Goal: Transaction & Acquisition: Purchase product/service

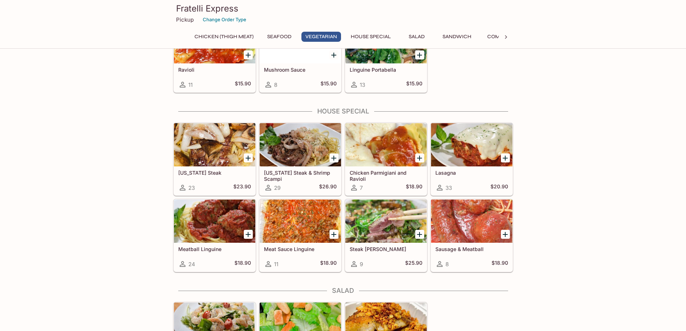
scroll to position [864, 0]
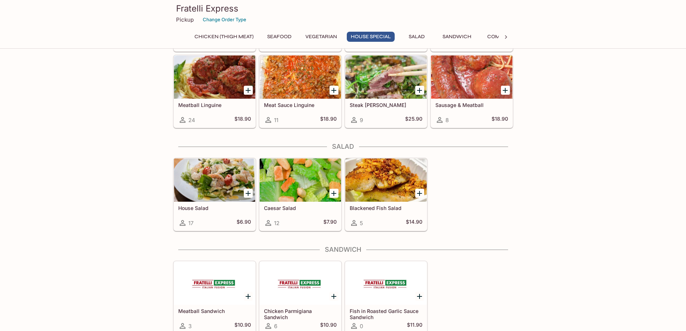
click at [417, 189] on icon "Add Blackened Fish Salad" at bounding box center [419, 193] width 9 height 9
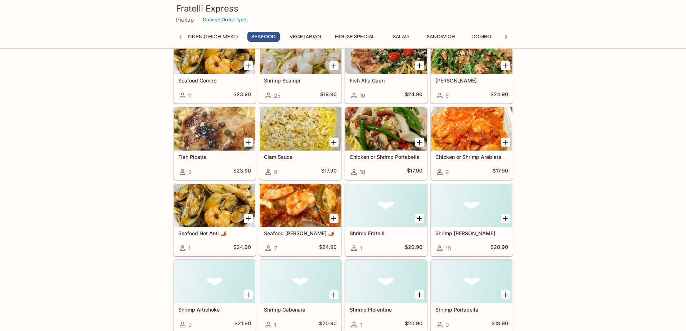
scroll to position [371, 0]
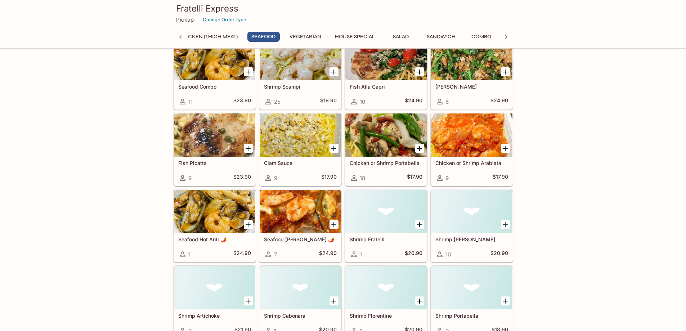
click at [192, 164] on h5 "Fish Picatta" at bounding box center [214, 163] width 73 height 6
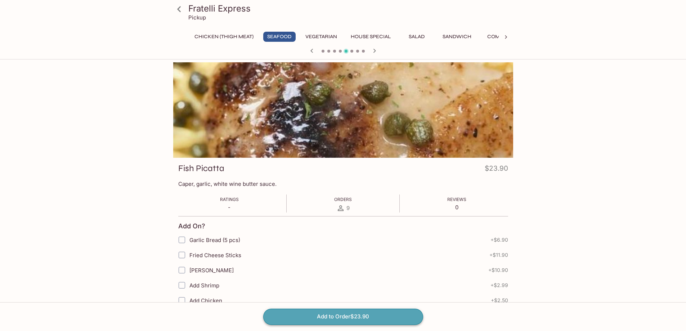
click at [331, 314] on button "Add to Order $23.90" at bounding box center [343, 317] width 160 height 16
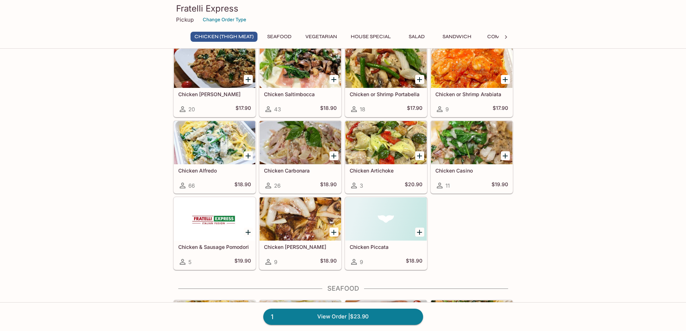
scroll to position [144, 0]
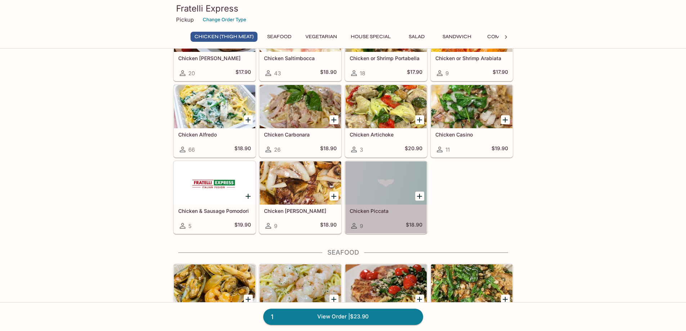
click at [385, 191] on div at bounding box center [385, 182] width 81 height 43
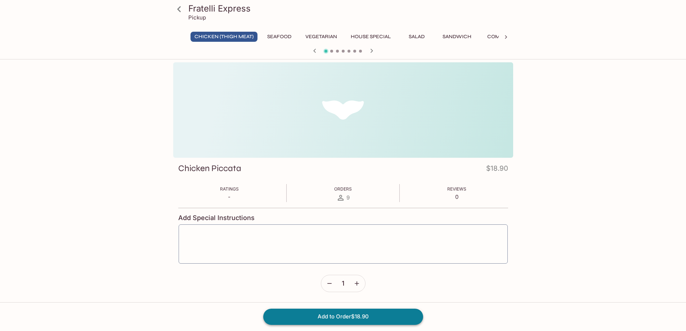
click at [340, 315] on button "Add to Order $18.90" at bounding box center [343, 317] width 160 height 16
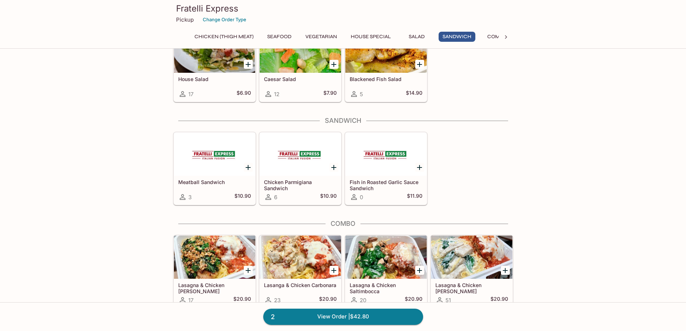
scroll to position [1116, 0]
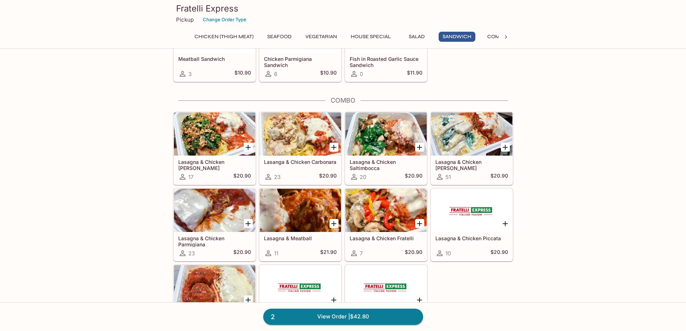
click at [418, 225] on icon "Add Lasagna & Chicken Fratelli" at bounding box center [419, 223] width 9 height 9
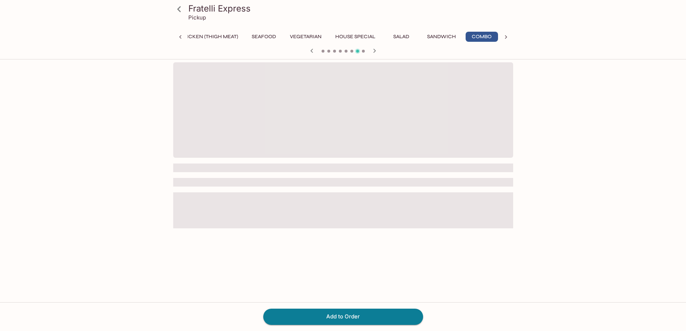
scroll to position [0, 16]
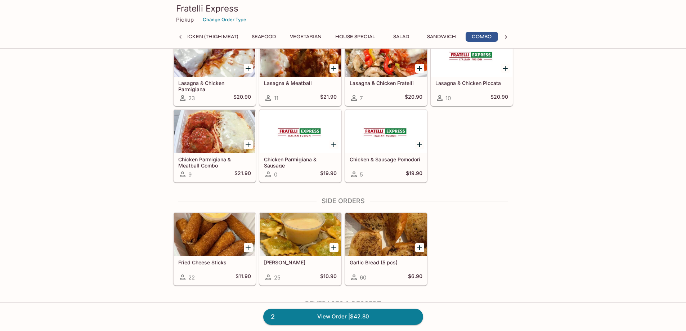
scroll to position [0, 16]
click at [315, 243] on div at bounding box center [300, 234] width 81 height 43
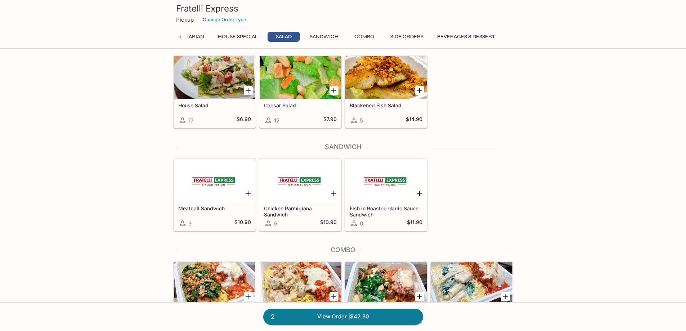
scroll to position [802, 0]
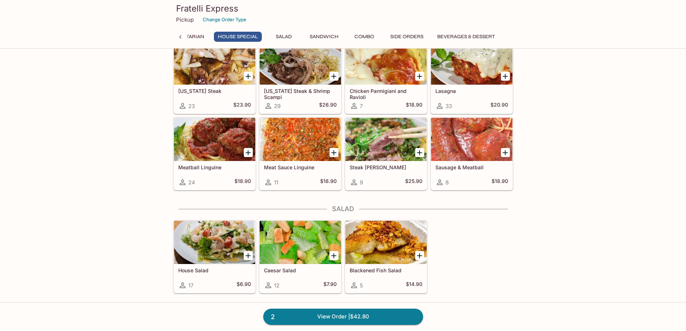
click at [416, 255] on icon "Add Blackened Fish Salad" at bounding box center [419, 255] width 9 height 9
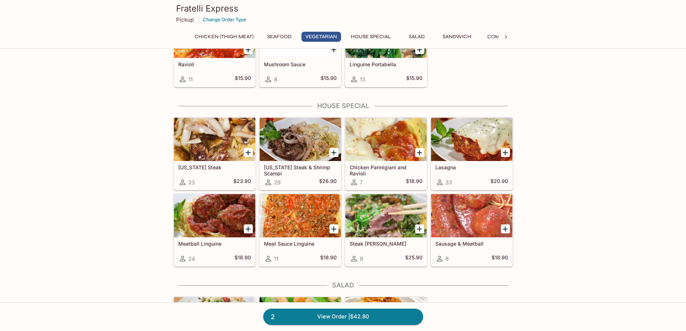
scroll to position [731, 0]
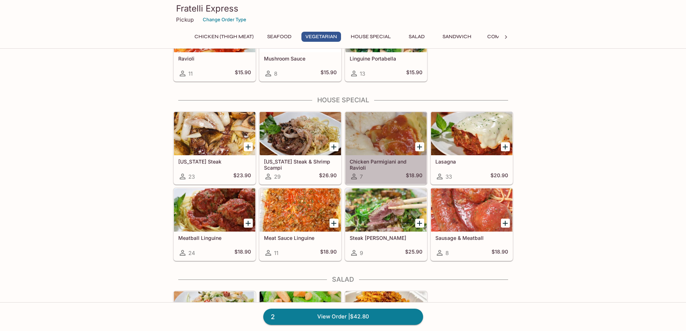
click at [380, 136] on div at bounding box center [385, 133] width 81 height 43
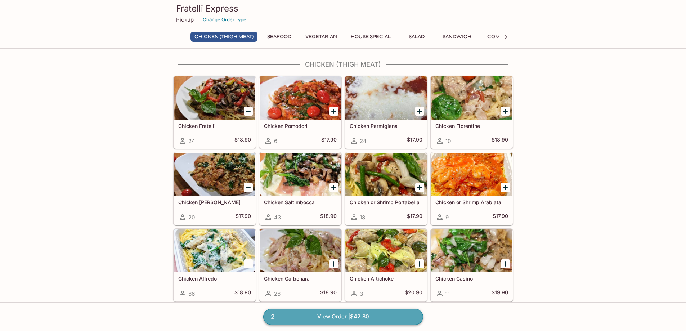
click at [327, 314] on link "2 View Order | $42.80" at bounding box center [343, 317] width 160 height 16
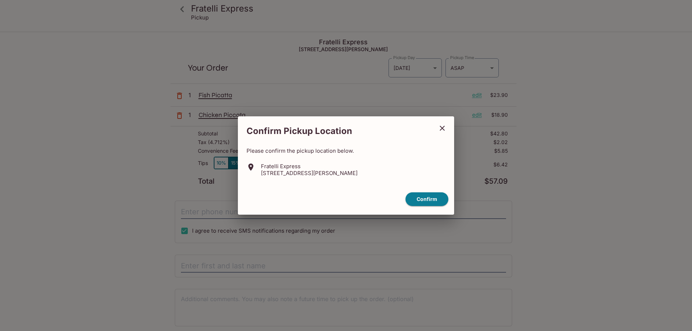
click at [443, 129] on icon "close" at bounding box center [441, 128] width 5 height 5
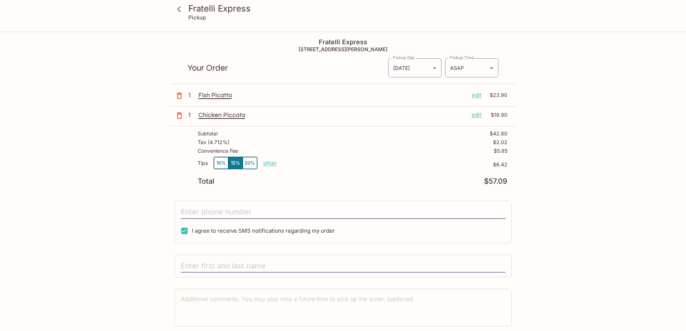
click at [181, 116] on icon "button" at bounding box center [179, 115] width 5 height 6
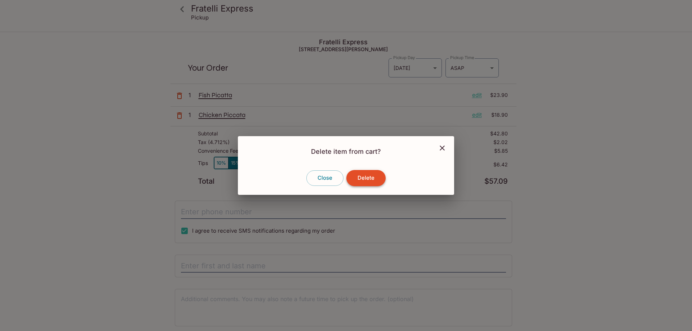
click at [356, 174] on button "Delete" at bounding box center [365, 178] width 39 height 16
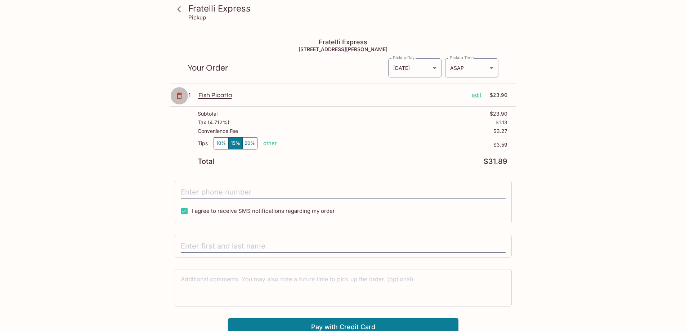
click at [179, 93] on icon "button" at bounding box center [179, 95] width 9 height 9
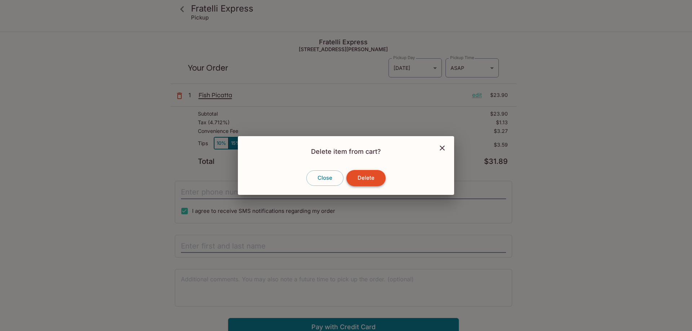
click at [382, 179] on button "Delete" at bounding box center [365, 178] width 39 height 16
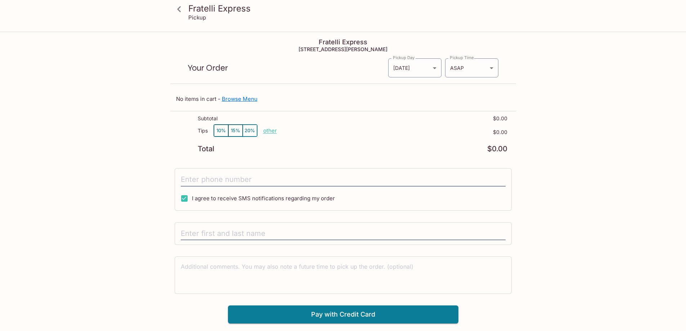
click at [234, 99] on link "Browse Menu" at bounding box center [240, 98] width 36 height 7
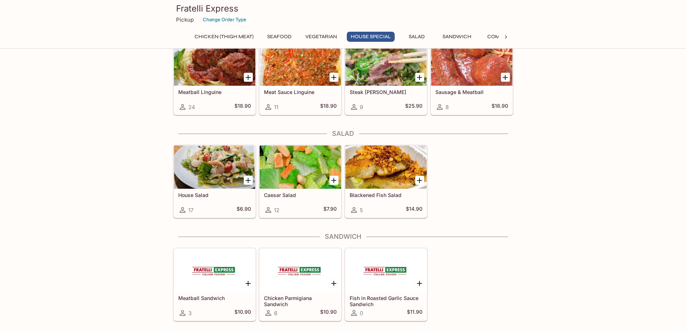
scroll to position [900, 0]
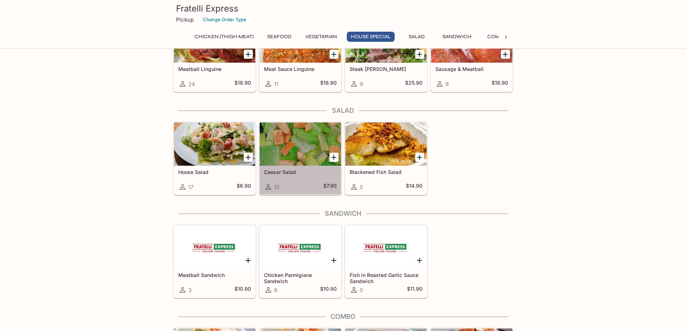
click at [317, 149] on div at bounding box center [300, 143] width 81 height 43
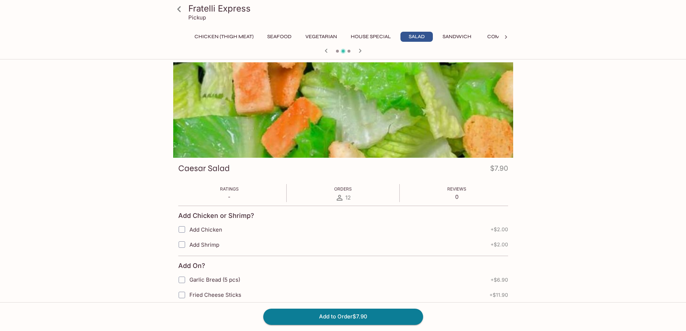
click at [370, 36] on button "House Special" at bounding box center [371, 37] width 48 height 10
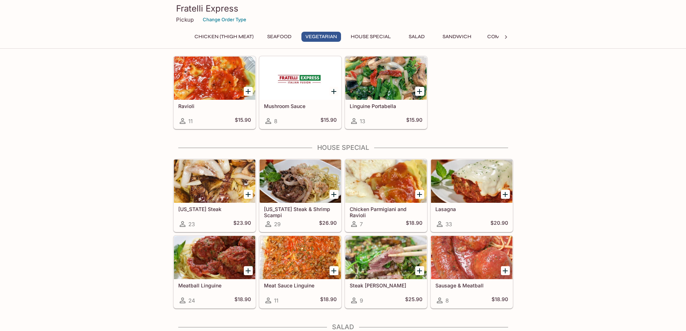
scroll to position [684, 0]
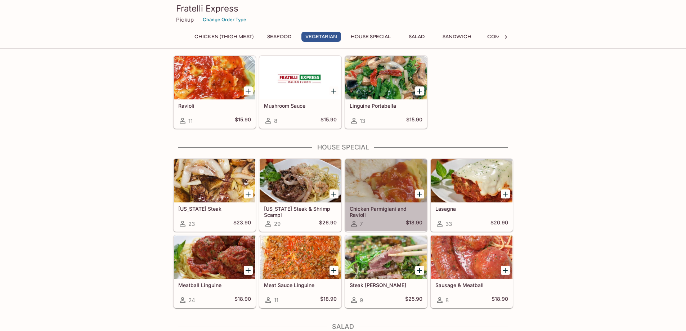
click at [395, 187] on div at bounding box center [385, 180] width 81 height 43
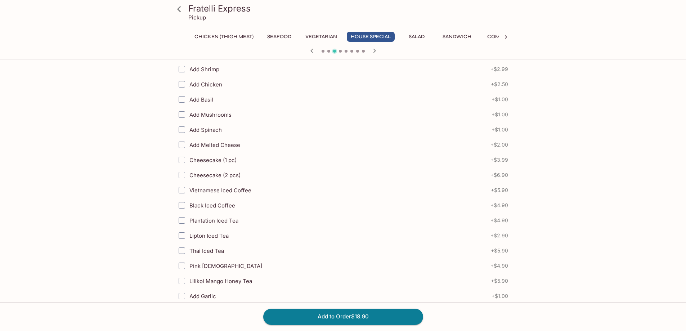
scroll to position [432, 0]
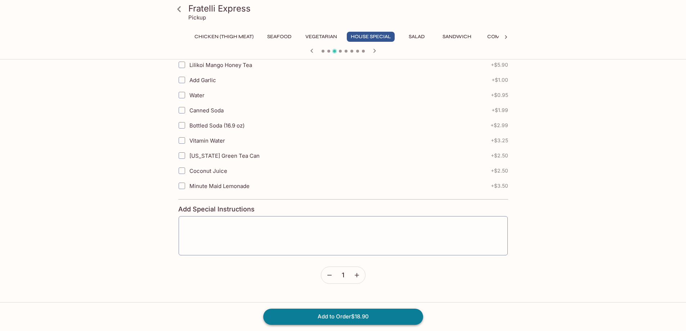
click at [335, 315] on button "Add to Order $18.90" at bounding box center [343, 317] width 160 height 16
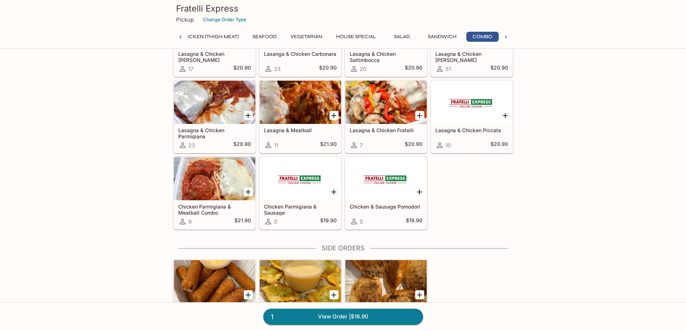
scroll to position [0, 16]
click at [479, 116] on div at bounding box center [471, 102] width 81 height 43
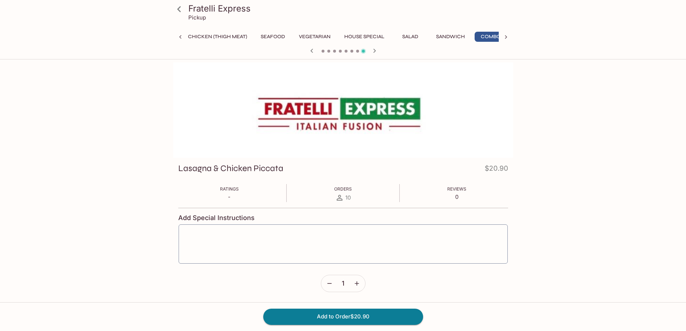
scroll to position [0, 16]
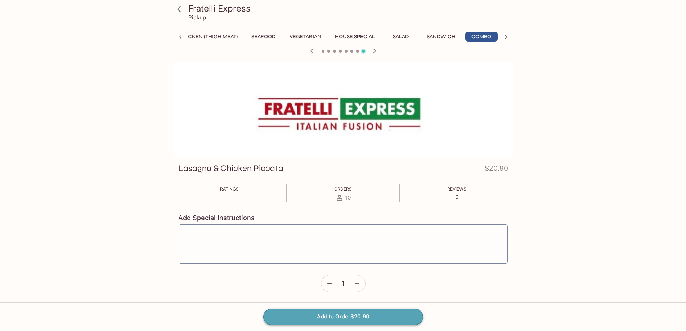
click at [336, 312] on button "Add to Order $20.90" at bounding box center [343, 317] width 160 height 16
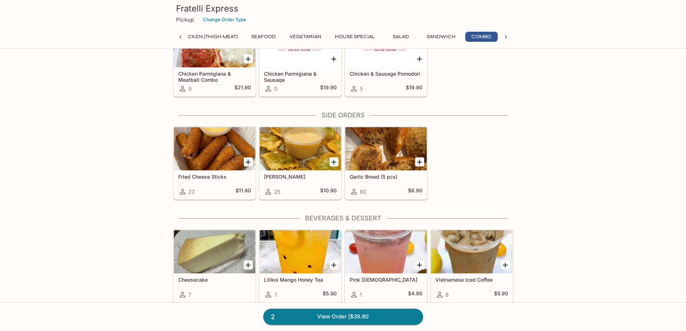
scroll to position [1369, 0]
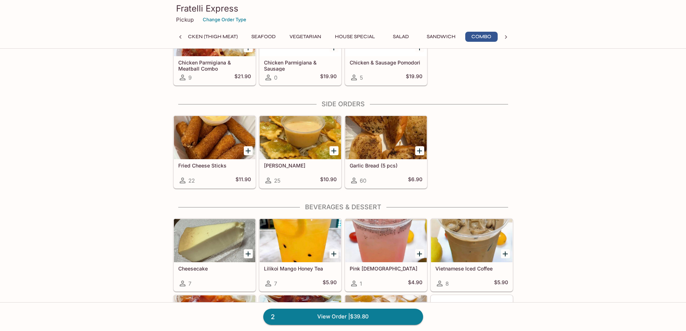
click at [311, 142] on div at bounding box center [300, 137] width 81 height 43
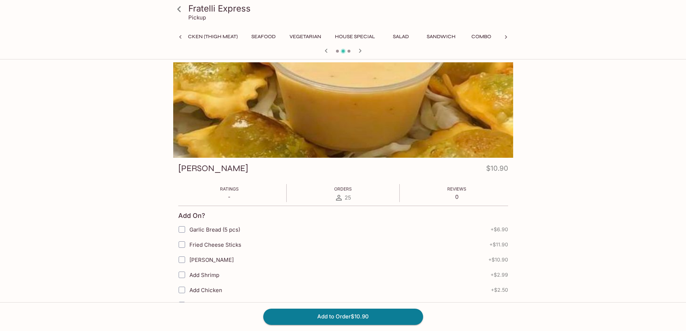
scroll to position [0, 63]
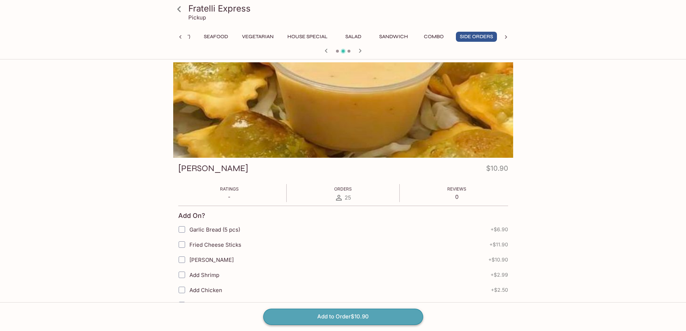
click at [338, 315] on button "Add to Order $10.90" at bounding box center [343, 317] width 160 height 16
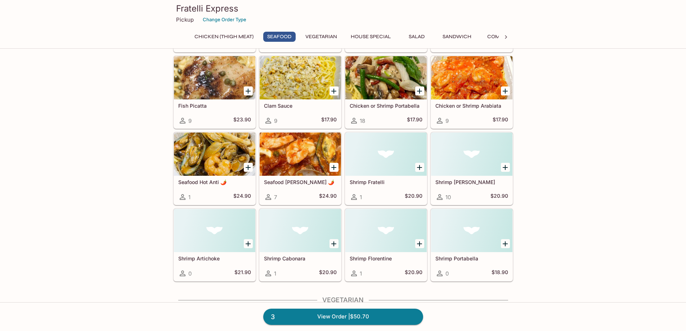
scroll to position [468, 0]
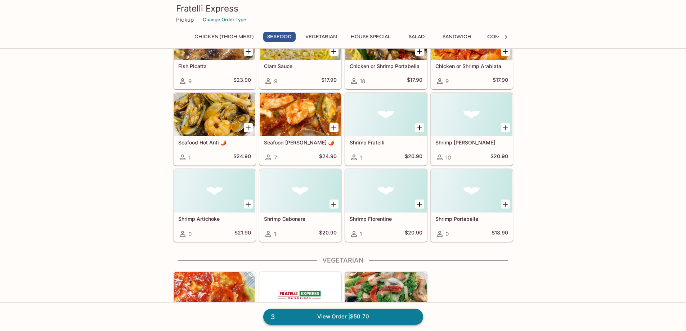
click at [332, 316] on link "3 View Order | $50.70" at bounding box center [343, 317] width 160 height 16
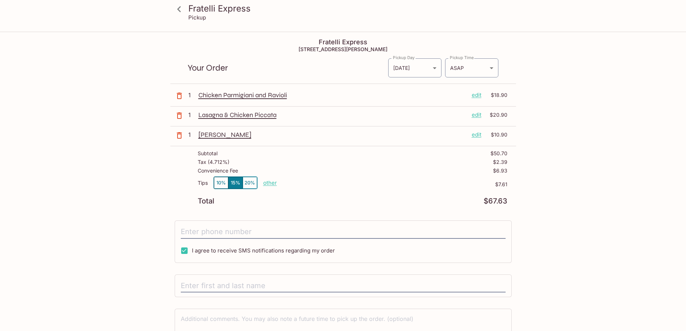
click at [268, 184] on p "other" at bounding box center [270, 182] width 14 height 7
click at [219, 182] on button "10%" at bounding box center [221, 183] width 14 height 12
click at [493, 68] on body "Fratelli Express Pickup Fratelli Express [STREET_ADDRESS][PERSON_NAME] Your Ord…" at bounding box center [343, 197] width 686 height 331
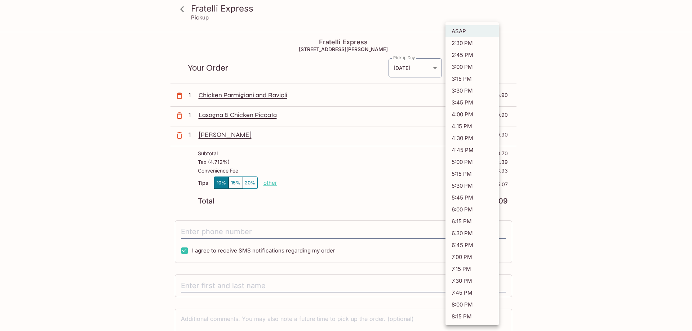
click at [546, 58] on div at bounding box center [346, 165] width 692 height 331
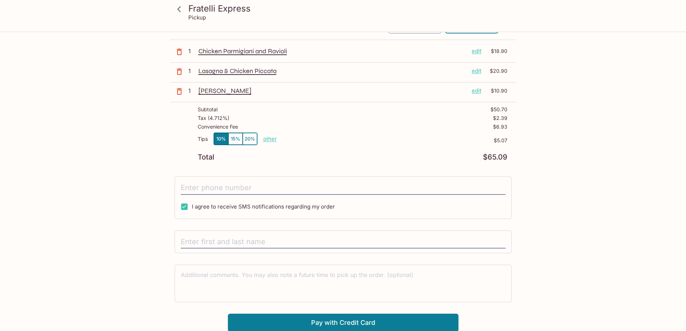
scroll to position [45, 0]
click at [242, 240] on input "text" at bounding box center [343, 241] width 325 height 14
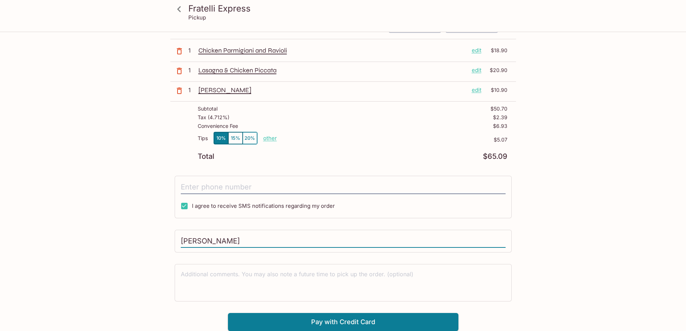
type input "[PERSON_NAME]"
click at [558, 238] on div "Fratelli Express Pickup Fratelli Express [STREET_ADDRESS][PERSON_NAME] Your Ord…" at bounding box center [343, 159] width 461 height 343
click at [337, 319] on button "Pay with Credit Card" at bounding box center [343, 322] width 231 height 18
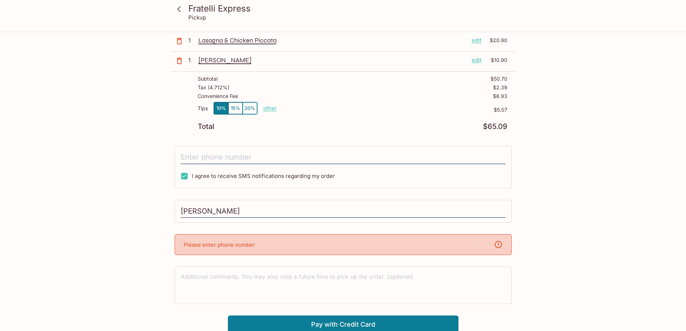
scroll to position [77, 0]
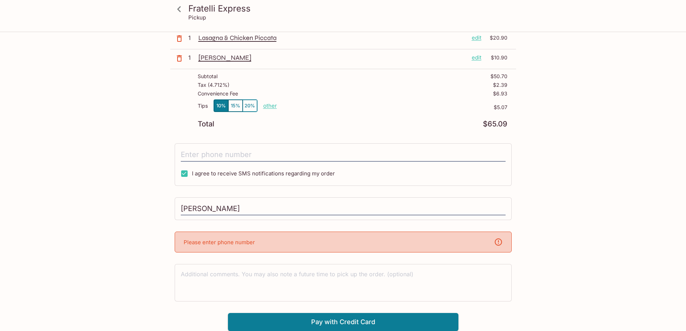
click at [263, 241] on div "Please enter phone number" at bounding box center [343, 242] width 337 height 21
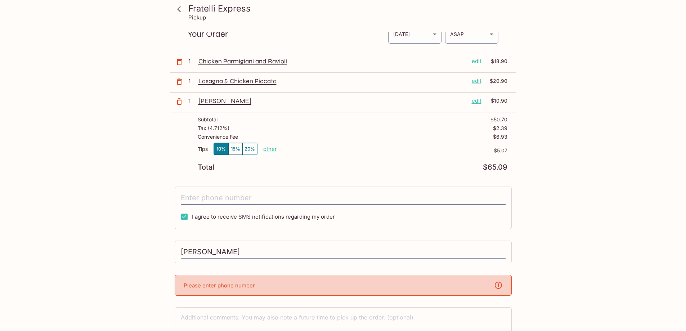
scroll to position [0, 0]
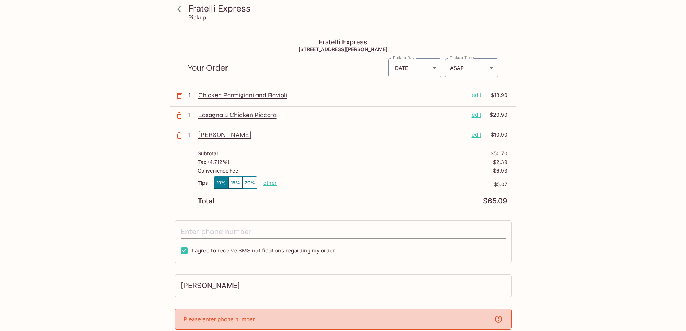
click at [222, 232] on input "tel" at bounding box center [343, 232] width 325 height 14
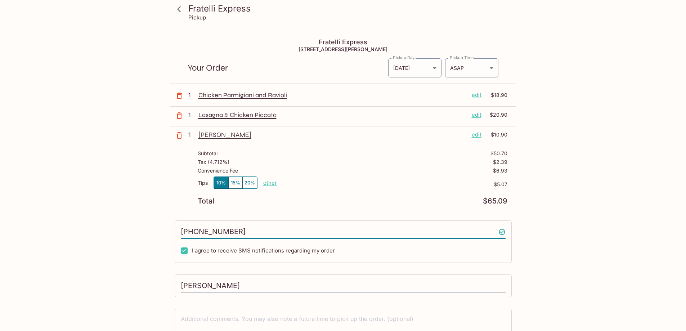
type input "[PHONE_NUMBER]"
click at [579, 219] on div "Fratelli Express Pickup Fratelli Express [STREET_ADDRESS][PERSON_NAME] Your Ord…" at bounding box center [343, 197] width 686 height 331
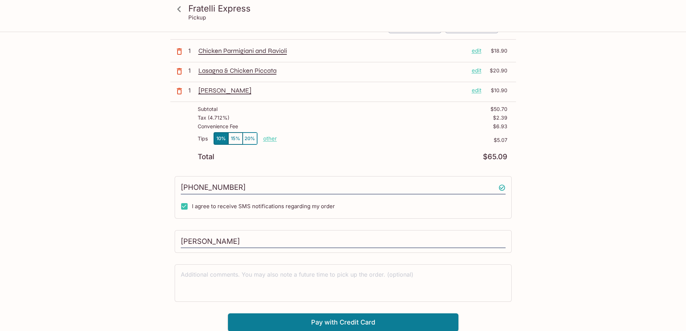
scroll to position [45, 0]
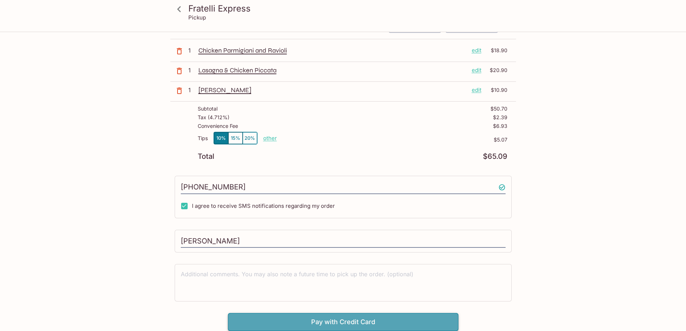
click at [335, 322] on button "Pay with Credit Card" at bounding box center [343, 322] width 231 height 18
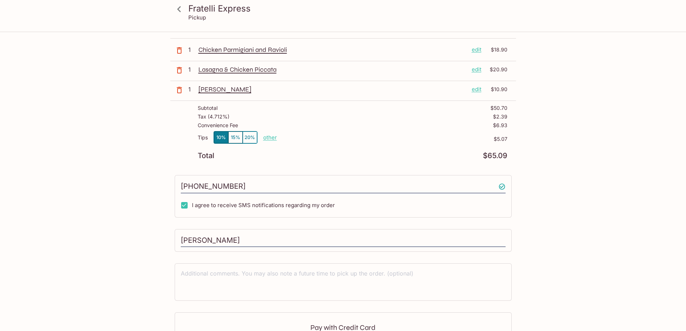
scroll to position [153, 0]
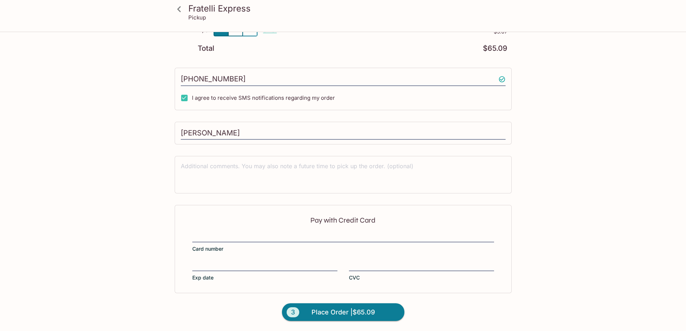
click at [252, 229] on div "Pay with Credit Card Card number Exp date CVC" at bounding box center [343, 249] width 337 height 88
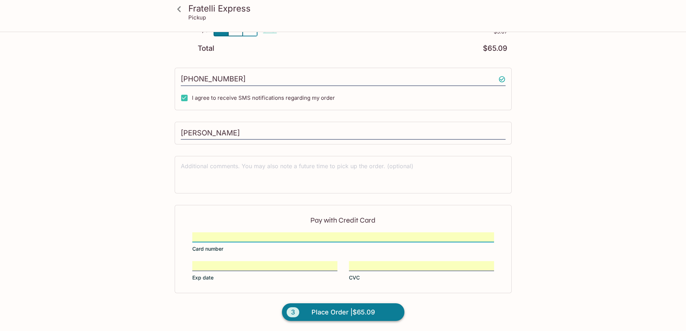
click at [338, 310] on span "Place Order | $65.09" at bounding box center [343, 312] width 63 height 12
